Goal: Understand process/instructions: Learn how to perform a task or action

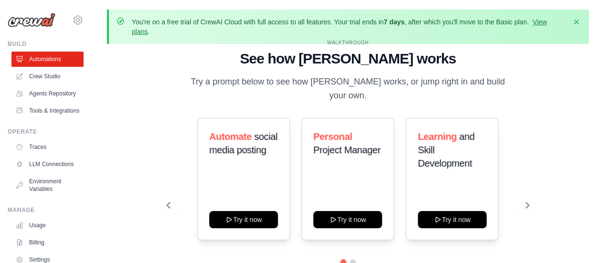
drag, startPoint x: 333, startPoint y: 22, endPoint x: 520, endPoint y: 21, distance: 187.1
click at [520, 21] on p "You're on a free trial of CrewAI Cloud with full access to all features. Your t…" at bounding box center [349, 26] width 434 height 19
click at [505, 21] on p "You're on a free trial of CrewAI Cloud with full access to all features. Your t…" at bounding box center [349, 26] width 434 height 19
drag, startPoint x: 408, startPoint y: 22, endPoint x: 511, endPoint y: 22, distance: 103.6
click at [511, 22] on p "You're on a free trial of CrewAI Cloud with full access to all features. Your t…" at bounding box center [349, 26] width 434 height 19
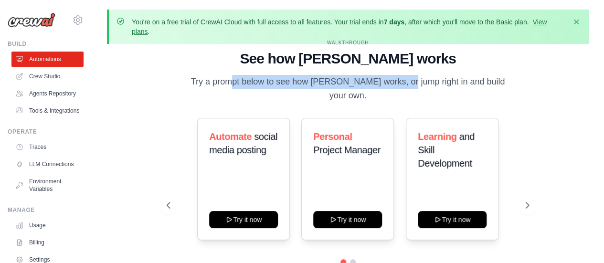
drag, startPoint x: 196, startPoint y: 89, endPoint x: 373, endPoint y: 89, distance: 177.6
click at [372, 89] on p "Try a prompt below to see how [PERSON_NAME] works, or jump right in and build y…" at bounding box center [348, 89] width 321 height 28
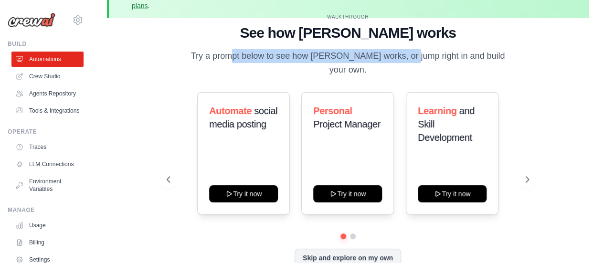
scroll to position [42, 0]
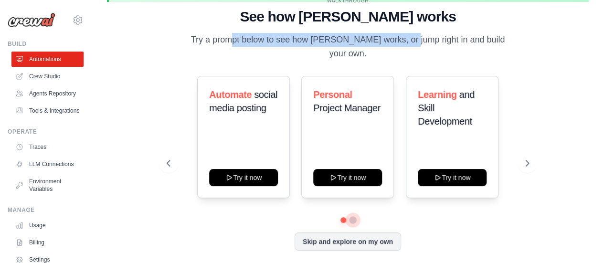
click at [353, 216] on button at bounding box center [353, 220] width 8 height 8
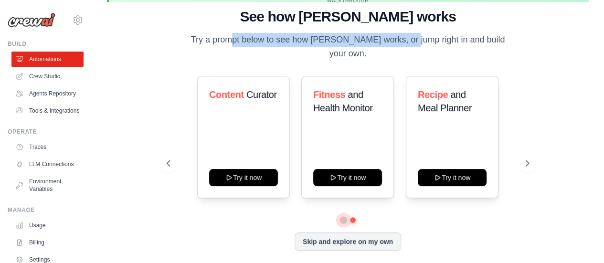
click at [344, 217] on button at bounding box center [342, 220] width 7 height 7
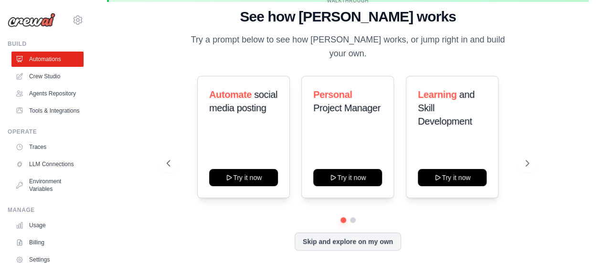
click at [399, 50] on p "Try a prompt below to see how [PERSON_NAME] works, or jump right in and build y…" at bounding box center [348, 47] width 321 height 28
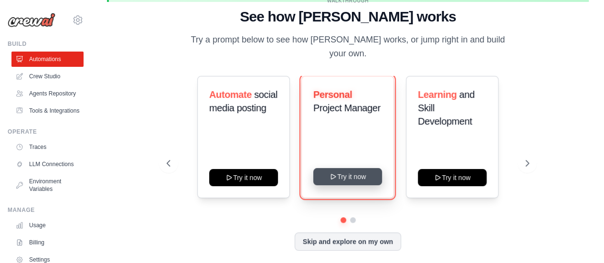
click at [359, 172] on button "Try it now" at bounding box center [347, 176] width 69 height 17
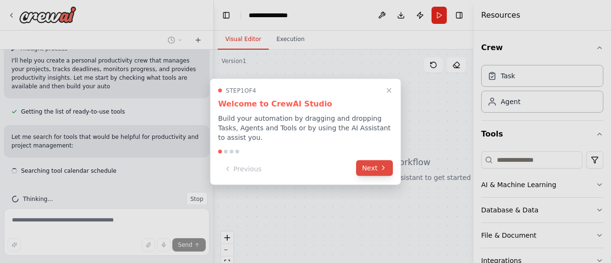
scroll to position [195, 0]
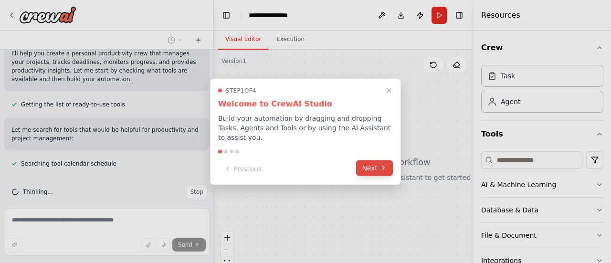
click at [381, 164] on icon at bounding box center [384, 168] width 8 height 8
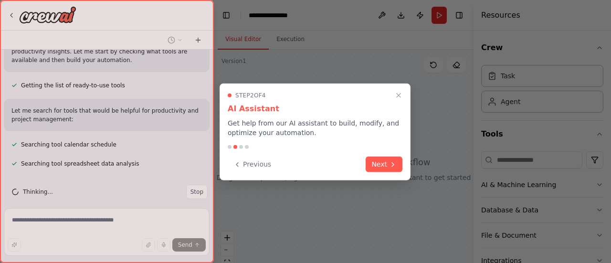
click at [381, 164] on button "Next" at bounding box center [384, 165] width 37 height 16
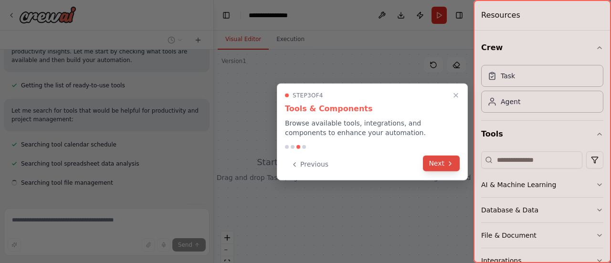
scroll to position [233, 0]
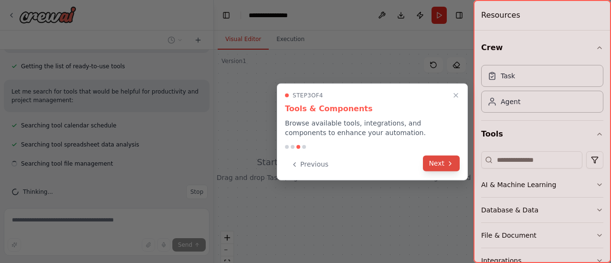
click at [432, 165] on button "Next" at bounding box center [441, 164] width 37 height 16
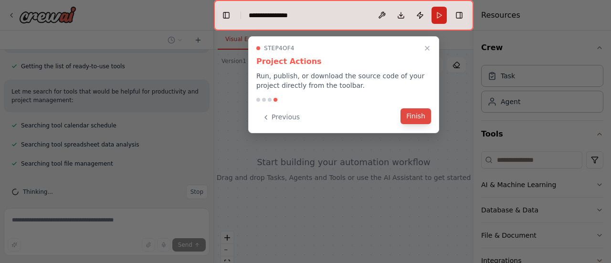
click at [421, 115] on button "Finish" at bounding box center [416, 116] width 31 height 16
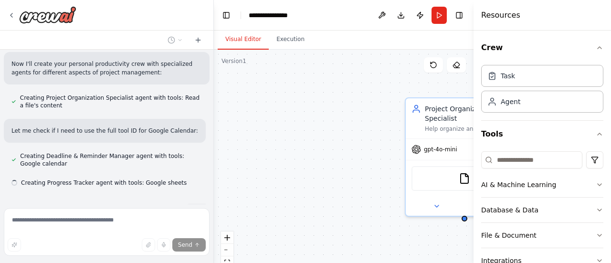
scroll to position [378, 0]
